Goal: Check status

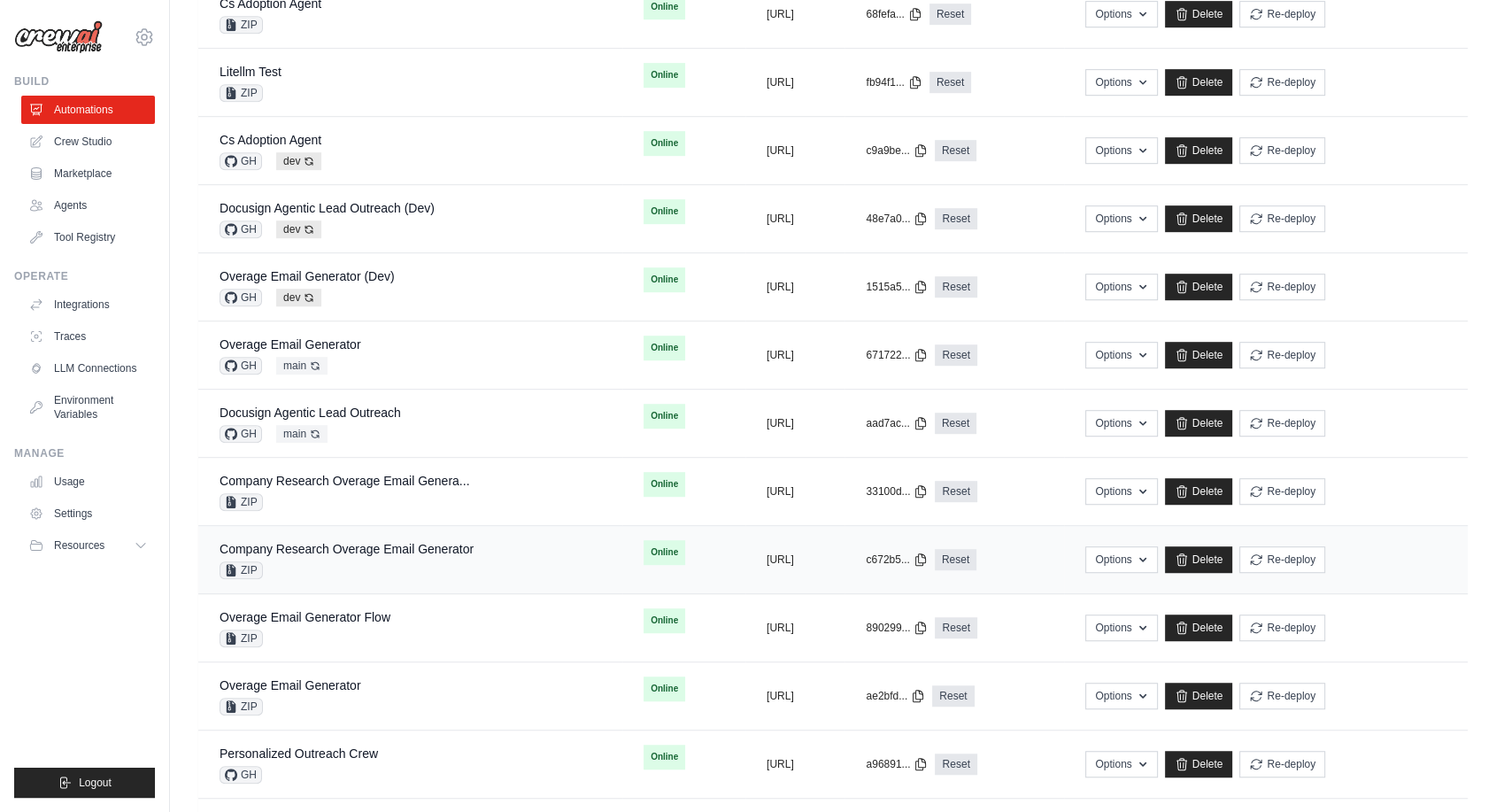
scroll to position [983, 0]
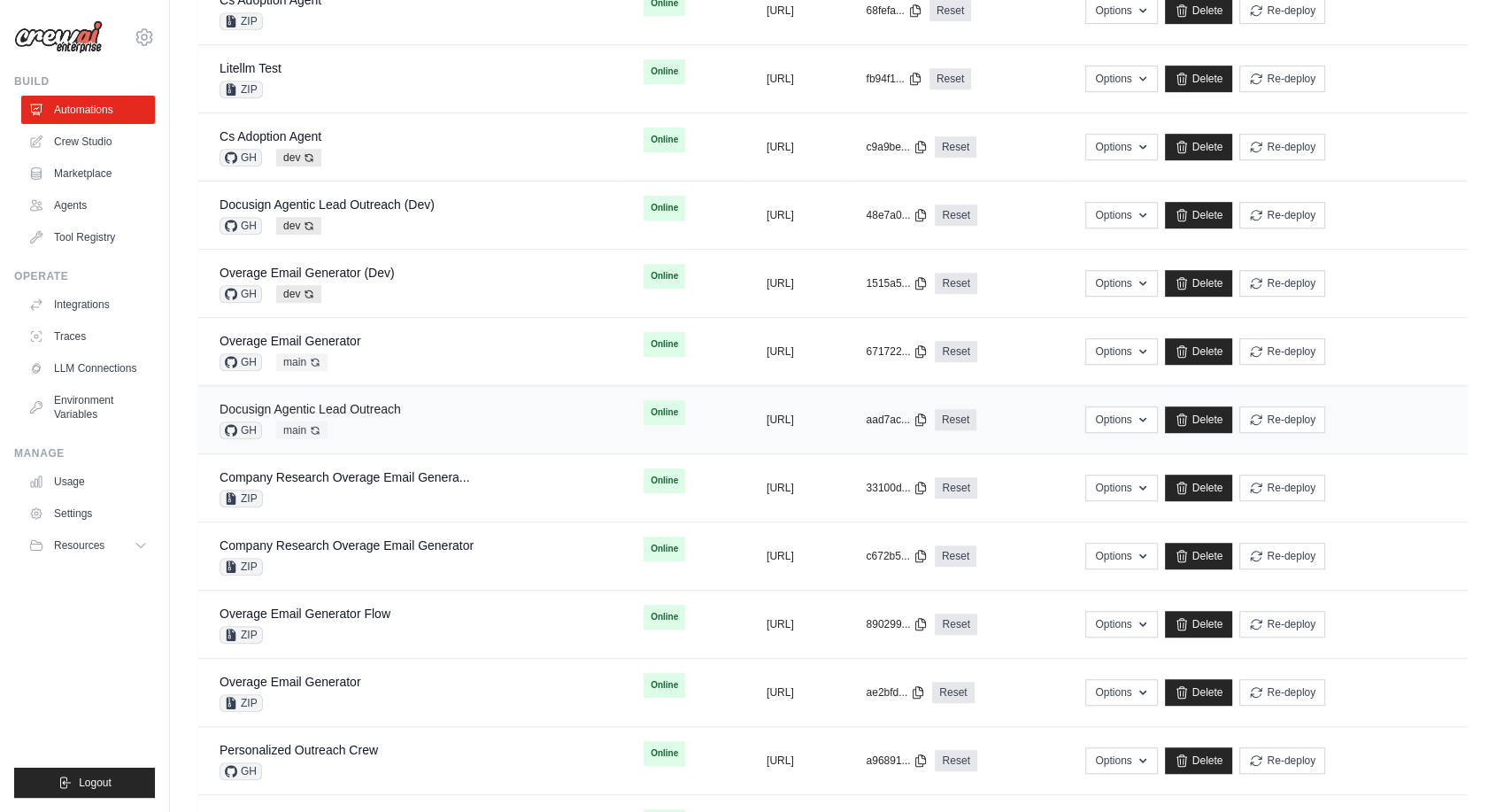
click at [373, 410] on link "Docusign Agentic Lead Outreach" at bounding box center [310, 408] width 182 height 14
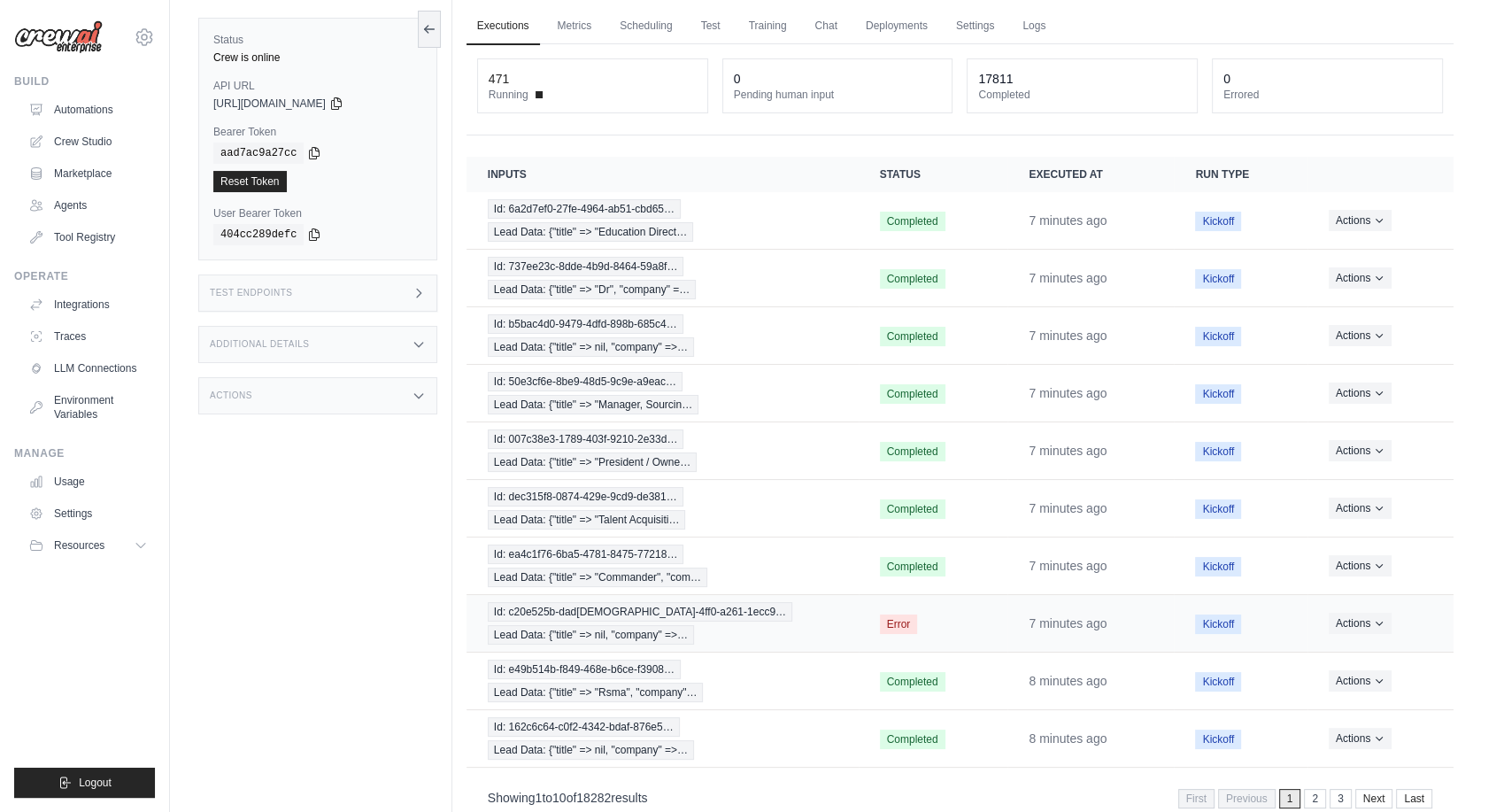
scroll to position [98, 0]
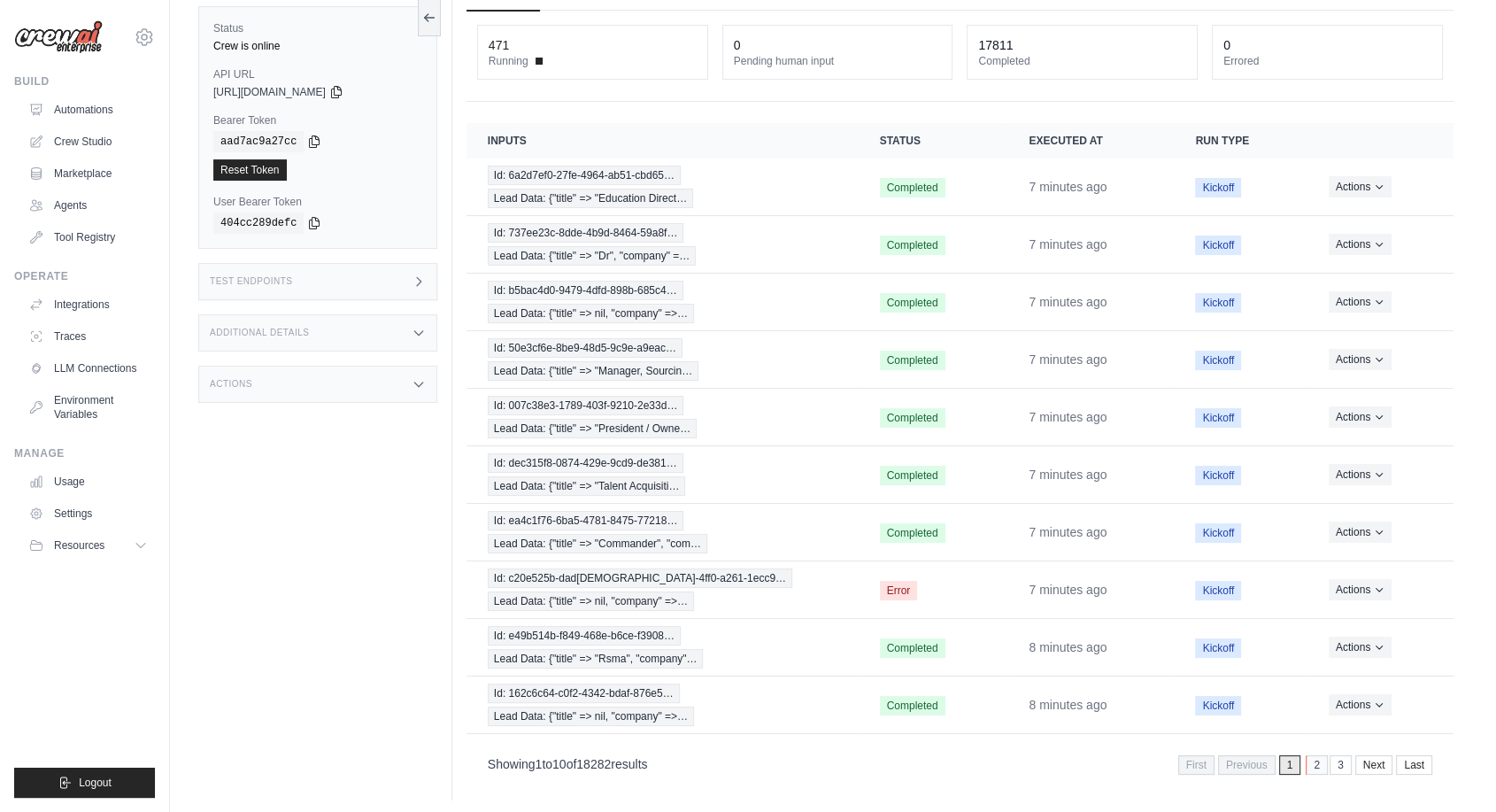
click at [1311, 759] on link "2" at bounding box center [1316, 765] width 22 height 19
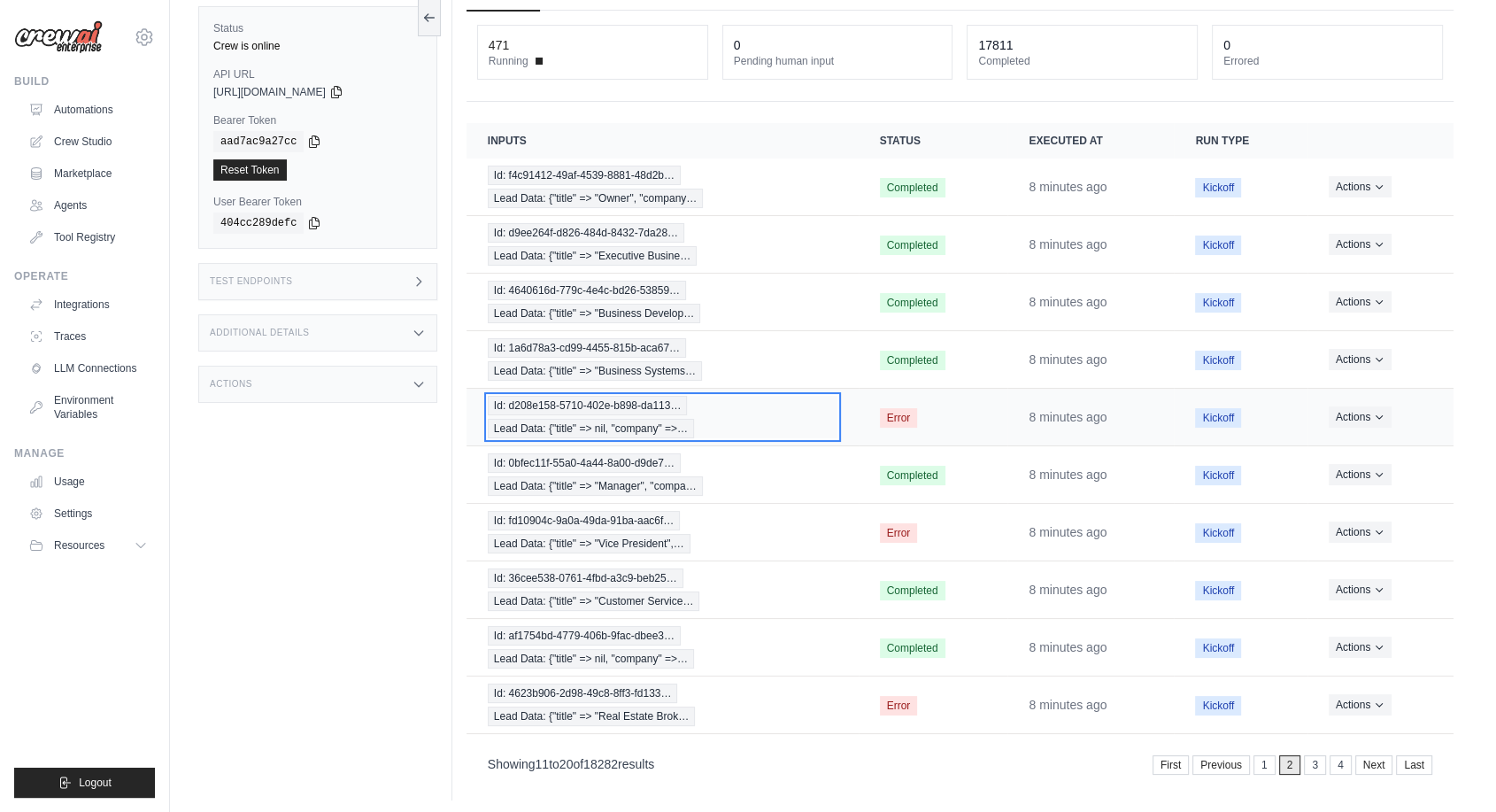
click at [588, 408] on span "Id: d208e158-5710-402e-b898-da113…" at bounding box center [587, 406] width 200 height 19
click at [1268, 757] on link "1" at bounding box center [1266, 765] width 22 height 19
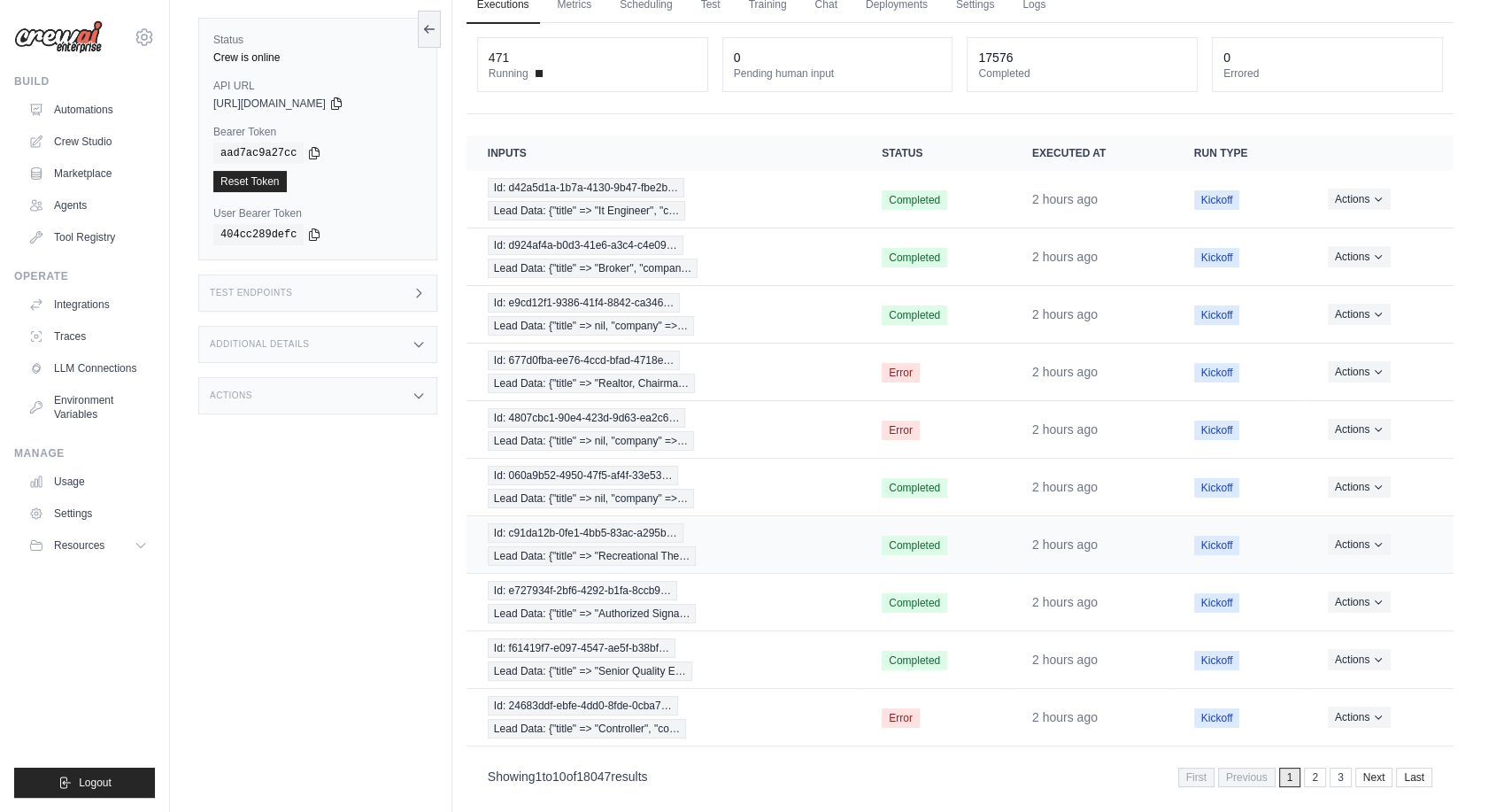
scroll to position [98, 0]
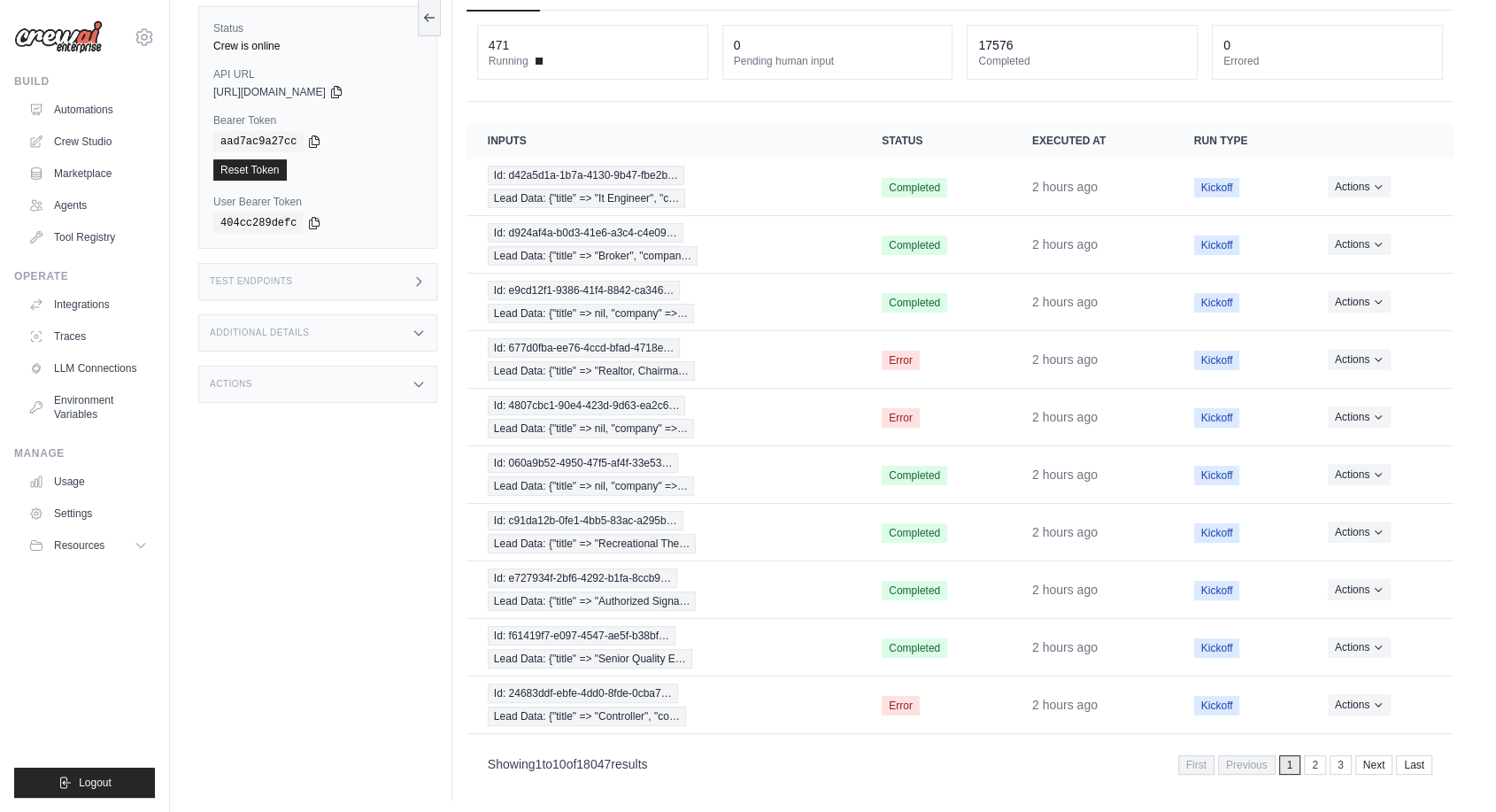
click at [1284, 764] on span "1" at bounding box center [1290, 765] width 22 height 19
click at [1290, 758] on span "1" at bounding box center [1290, 765] width 22 height 19
